Goal: Task Accomplishment & Management: Use online tool/utility

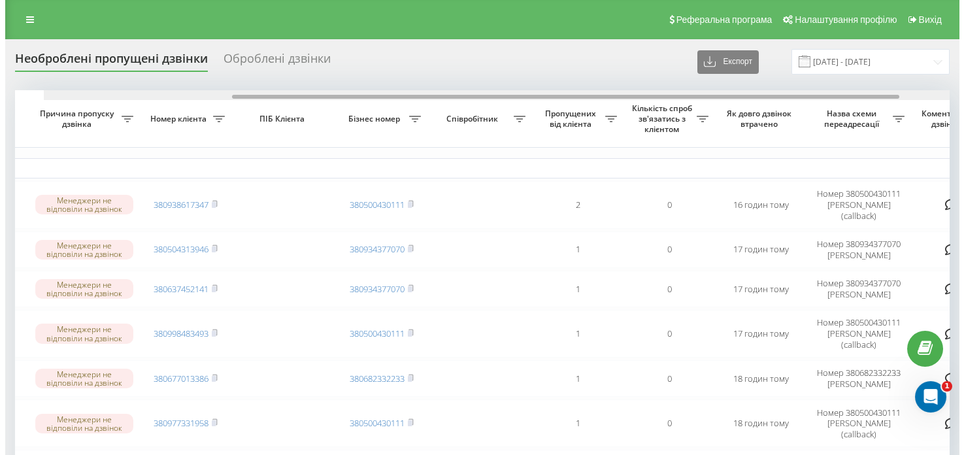
scroll to position [0, 263]
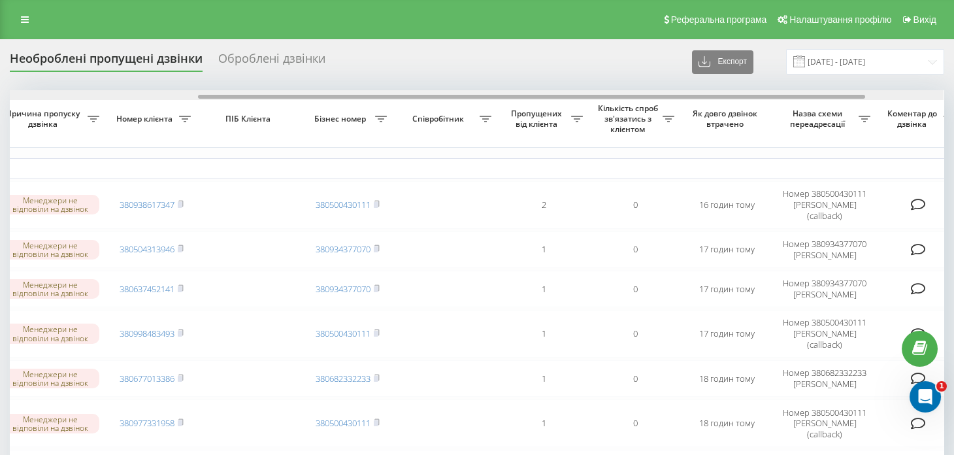
drag, startPoint x: 444, startPoint y: 97, endPoint x: 632, endPoint y: 89, distance: 188.4
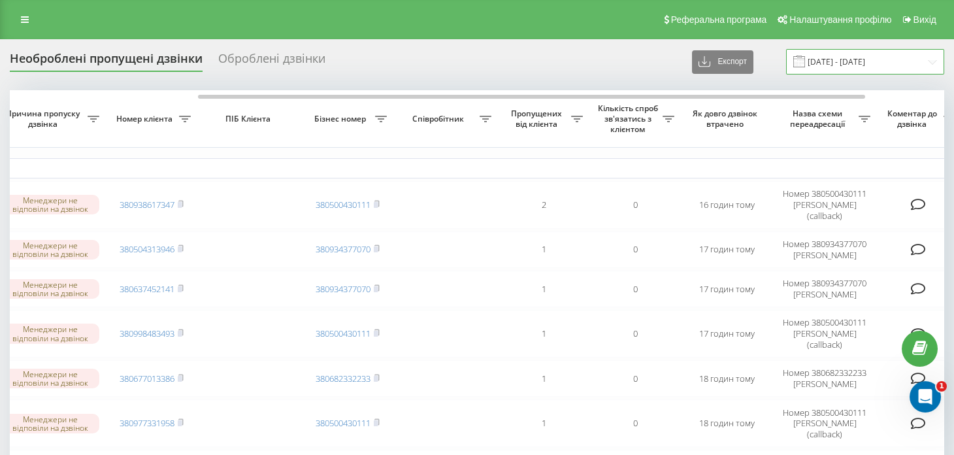
click at [937, 61] on input "[DATE] - [DATE]" at bounding box center [865, 61] width 158 height 25
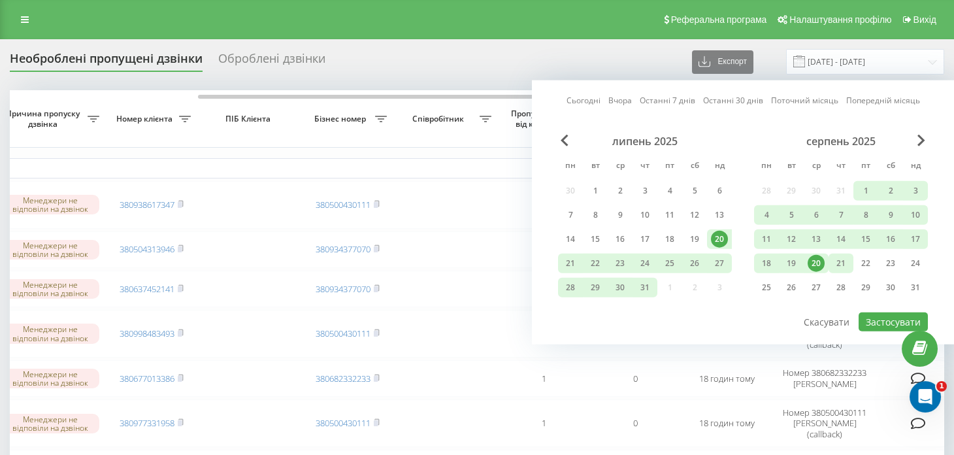
click at [845, 261] on div "21" at bounding box center [841, 263] width 17 height 17
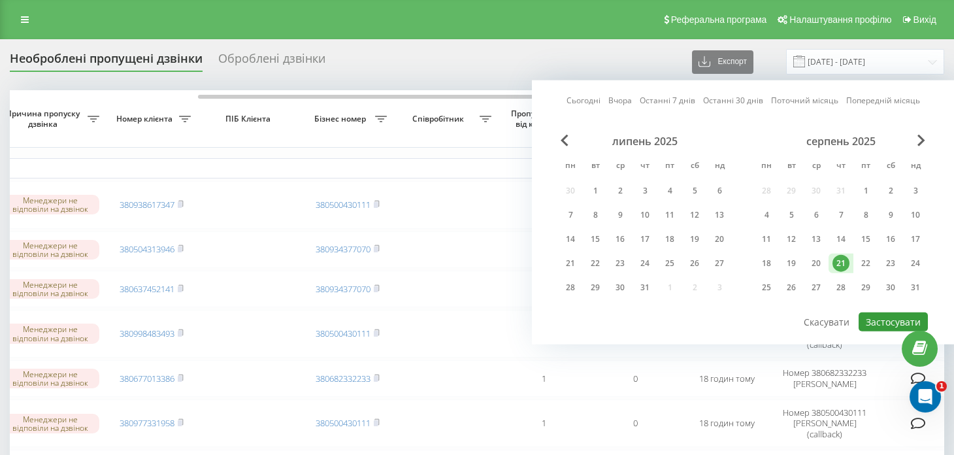
click at [895, 316] on button "Застосувати" at bounding box center [893, 321] width 69 height 19
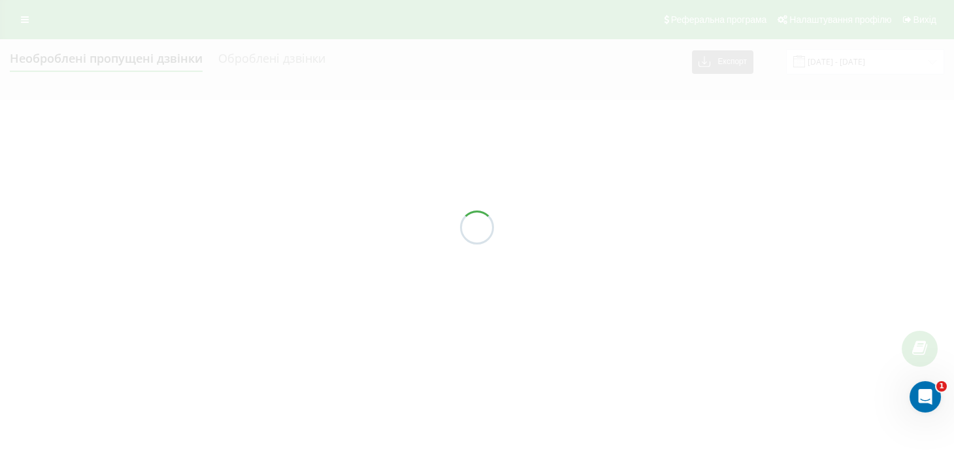
type input "[DATE] - [DATE]"
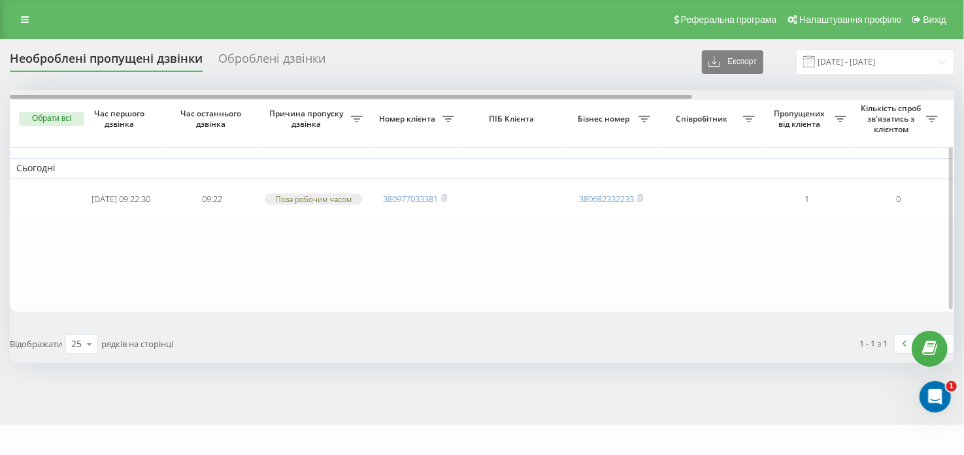
scroll to position [0, 362]
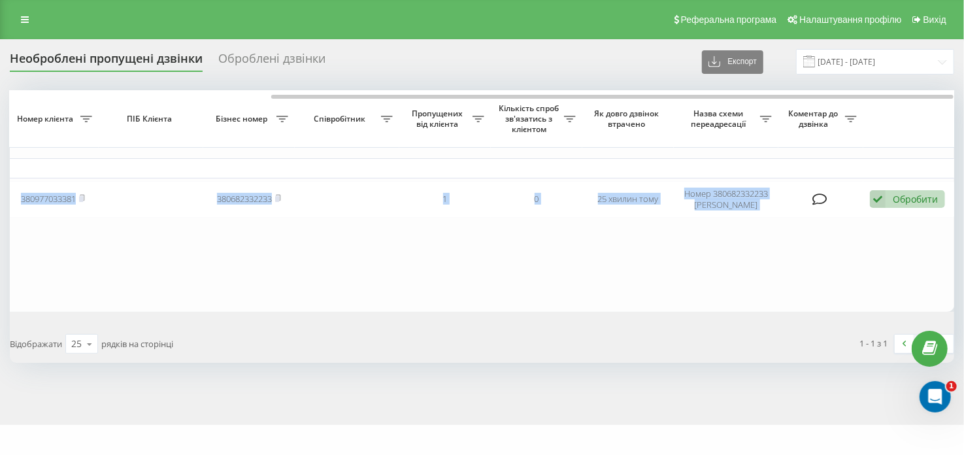
drag, startPoint x: 311, startPoint y: 91, endPoint x: 390, endPoint y: 86, distance: 78.6
click at [390, 86] on div "Необроблені пропущені дзвінки Оброблені дзвінки Експорт .csv .xlsx [DATE] - [DA…" at bounding box center [482, 206] width 945 height 314
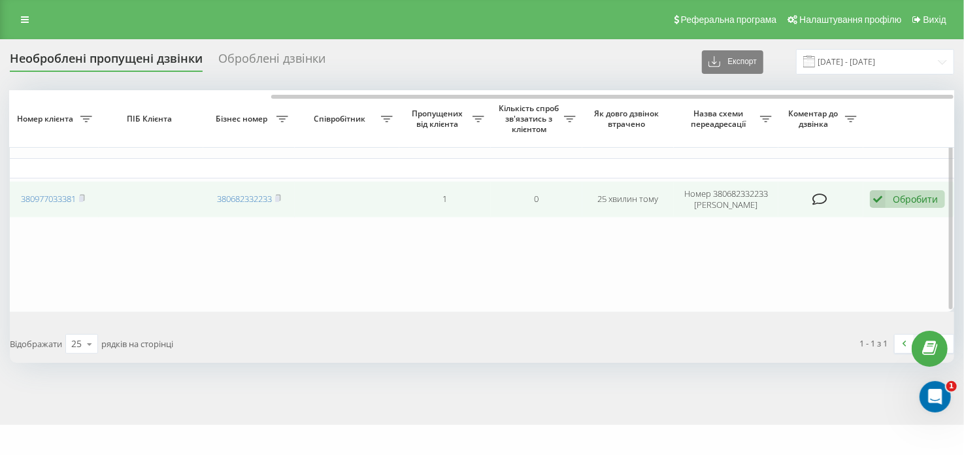
click at [816, 201] on icon at bounding box center [820, 199] width 15 height 13
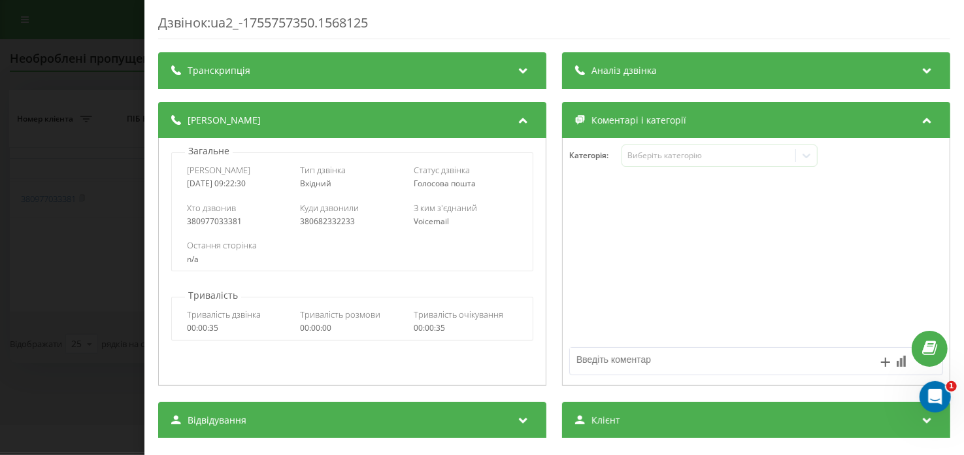
click at [611, 363] on textarea at bounding box center [719, 360] width 298 height 24
type textarea "на номер Шувару"
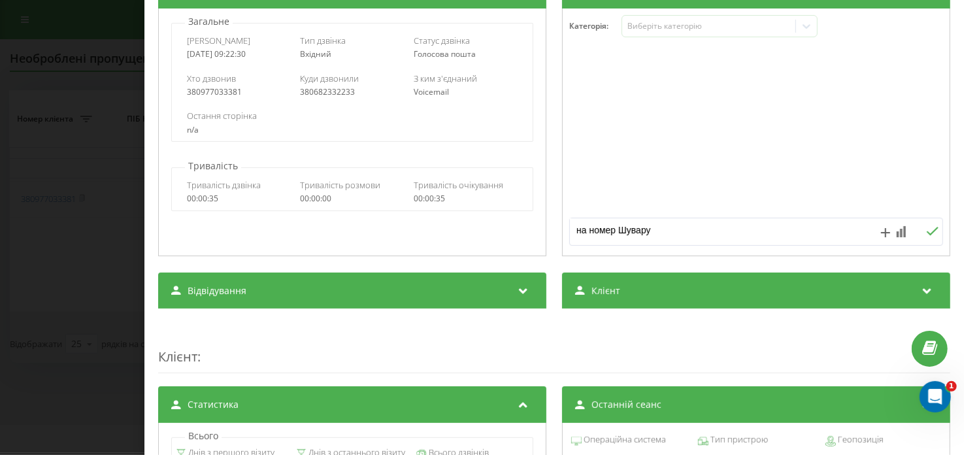
scroll to position [130, 0]
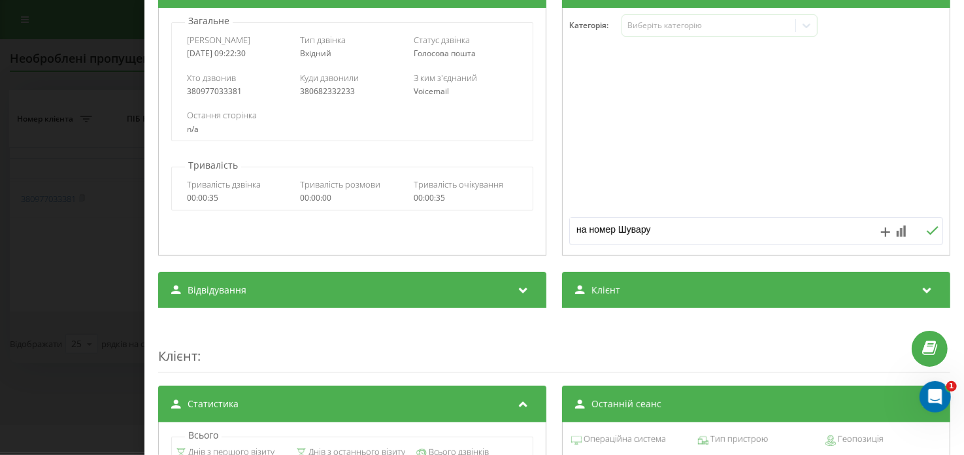
click at [927, 231] on icon at bounding box center [933, 230] width 12 height 8
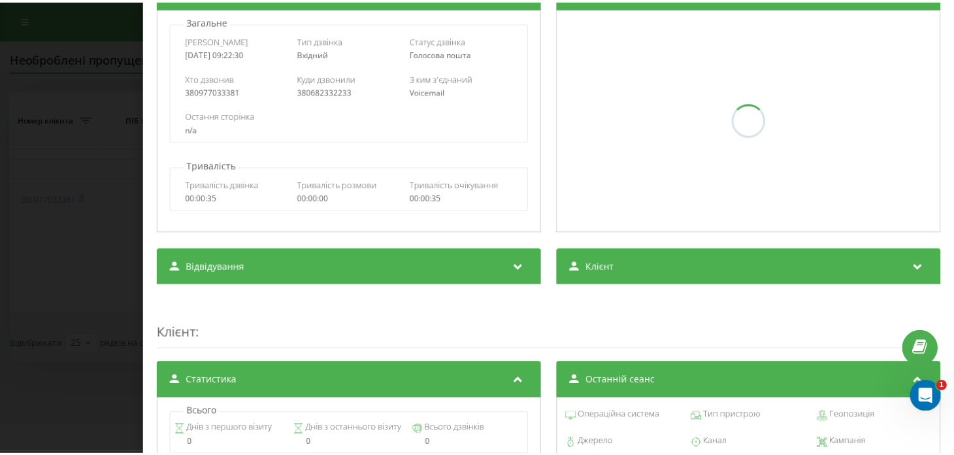
scroll to position [0, 0]
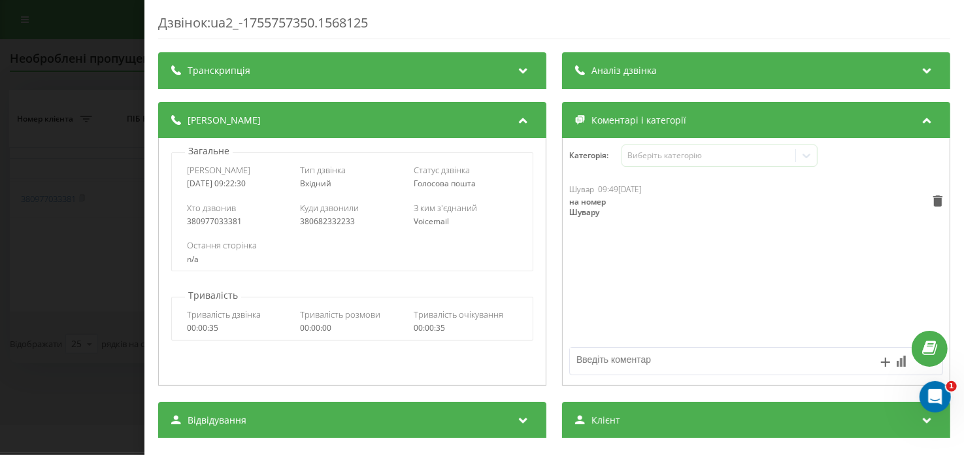
click at [60, 205] on div "Дзвінок : ua2_-1755757350.1568125 Транскрипція Для AI-аналізу майбутніх дзвінкі…" at bounding box center [482, 227] width 964 height 455
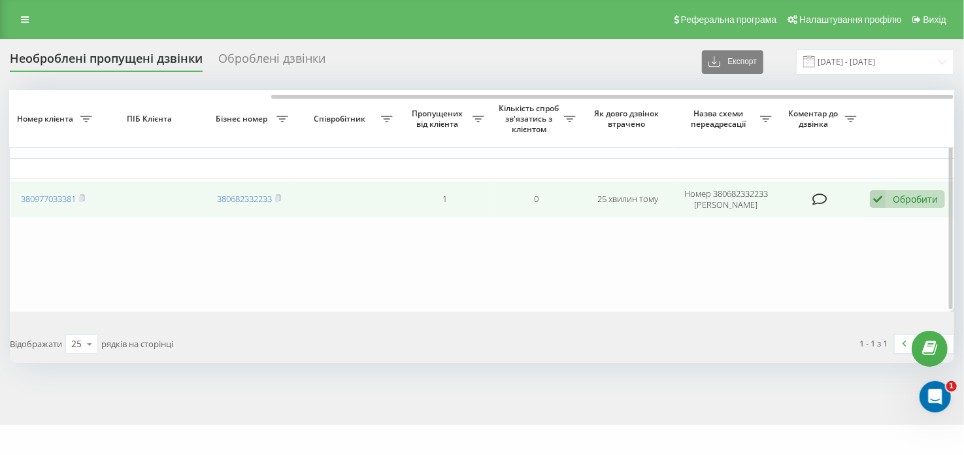
click at [907, 195] on div "Обробити" at bounding box center [915, 199] width 45 height 12
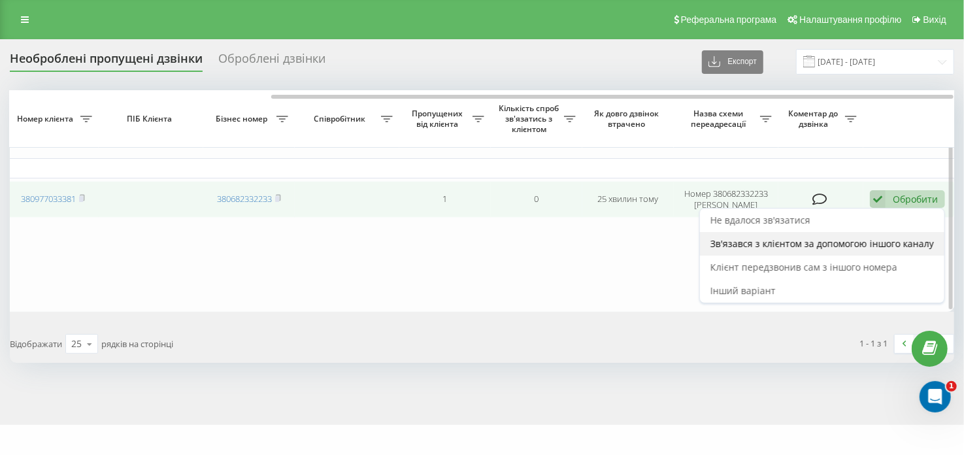
click at [805, 243] on span "Зв'язався з клієнтом за допомогою іншого каналу" at bounding box center [823, 243] width 224 height 12
